Goal: Task Accomplishment & Management: Use online tool/utility

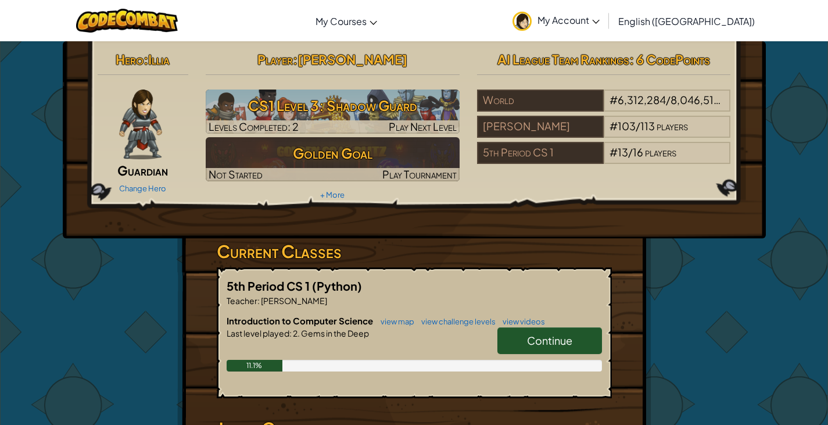
click at [540, 339] on span "Continue" at bounding box center [549, 340] width 45 height 13
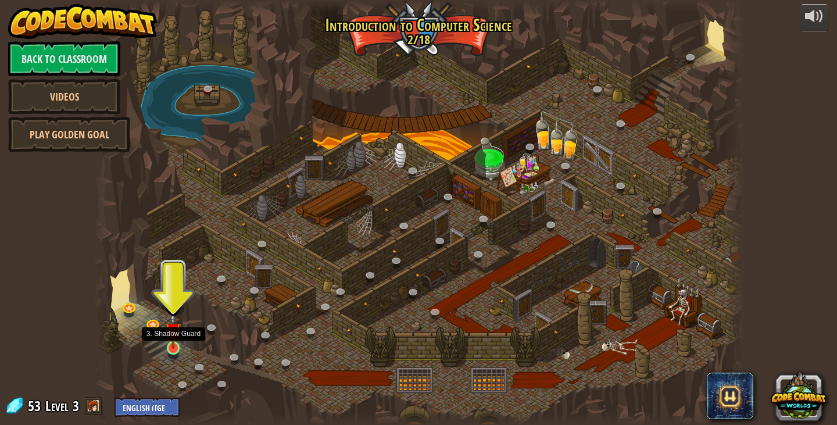
click at [169, 340] on img at bounding box center [173, 330] width 16 height 37
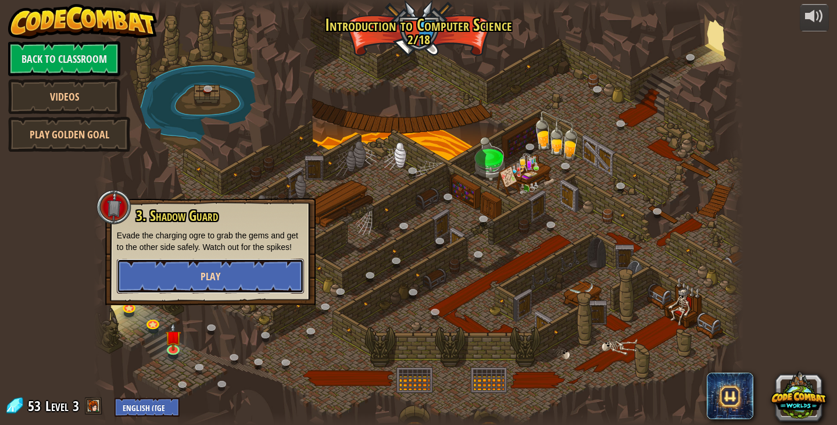
click at [253, 272] on button "Play" at bounding box center [210, 276] width 187 height 35
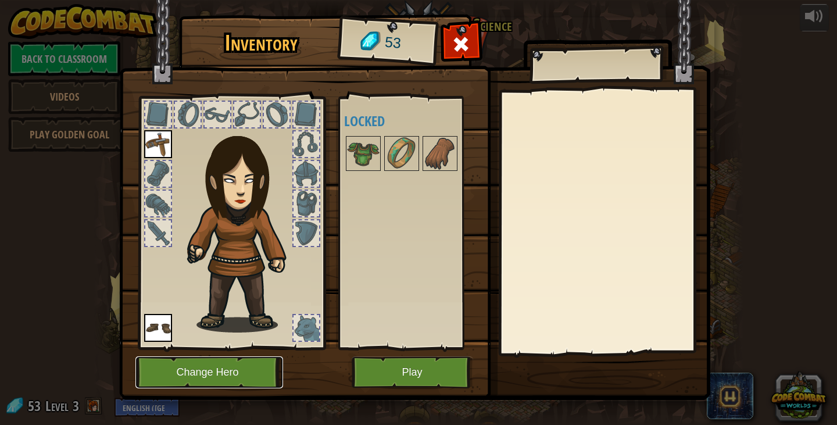
click at [199, 378] on button "Change Hero" at bounding box center [209, 372] width 148 height 32
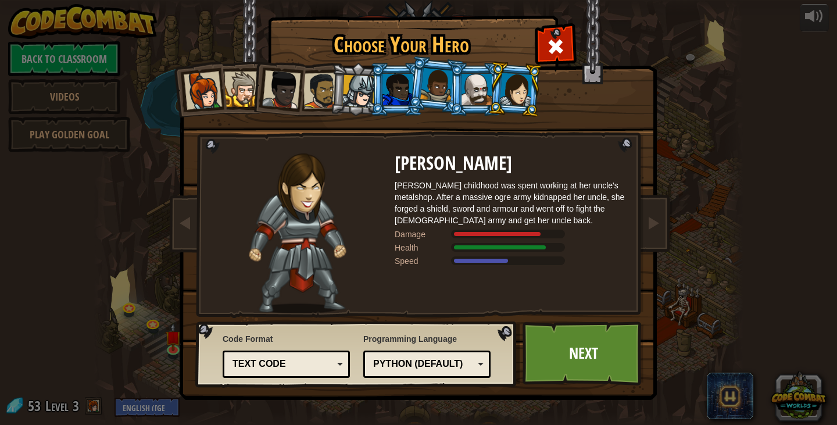
drag, startPoint x: 207, startPoint y: 84, endPoint x: 209, endPoint y: 93, distance: 9.5
click at [209, 93] on div at bounding box center [203, 91] width 38 height 38
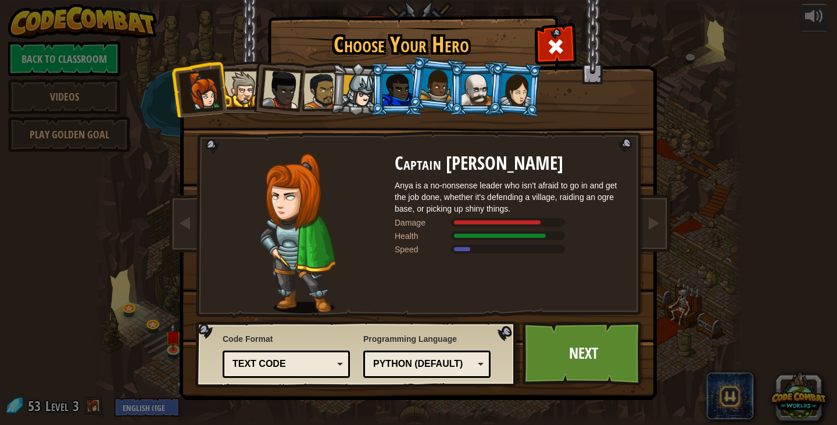
click at [460, 94] on li at bounding box center [475, 89] width 52 height 53
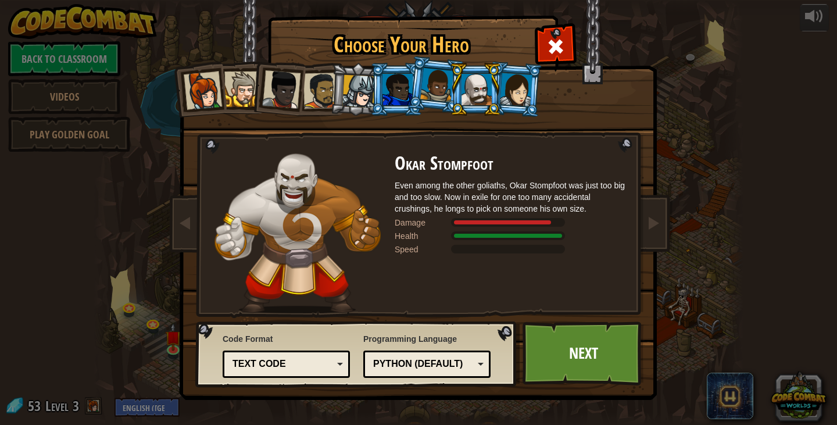
click at [212, 85] on div at bounding box center [203, 91] width 38 height 38
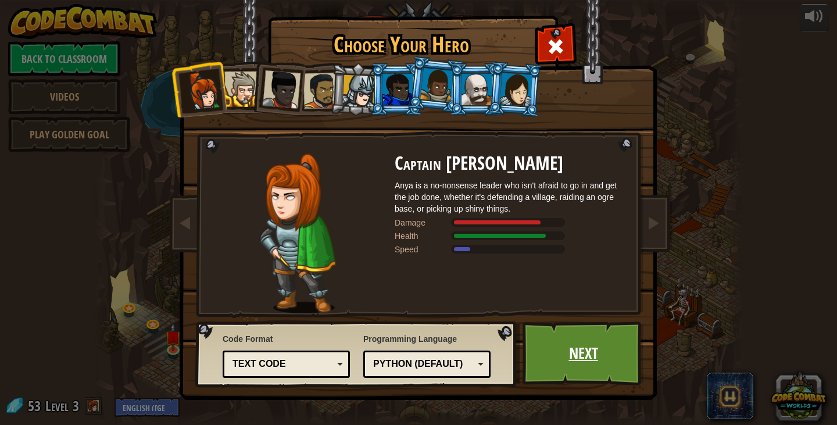
click at [544, 334] on link "Next" at bounding box center [584, 354] width 122 height 64
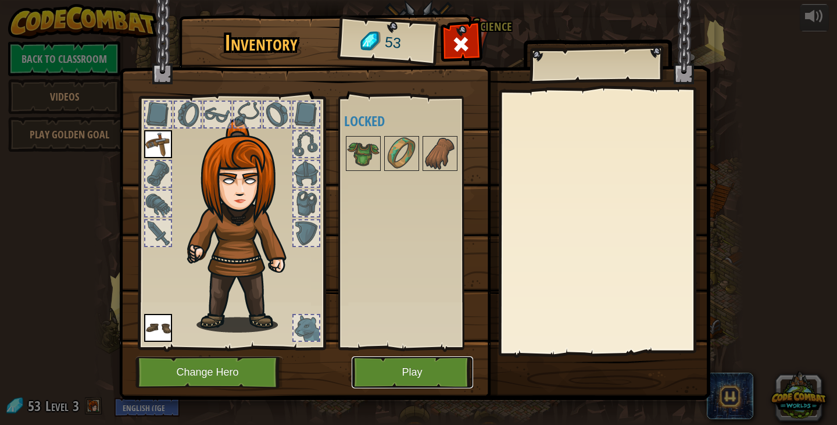
click at [377, 362] on button "Play" at bounding box center [413, 372] width 122 height 32
